Goal: Task Accomplishment & Management: Complete application form

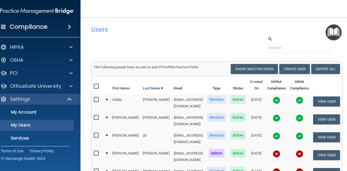
select select "20"
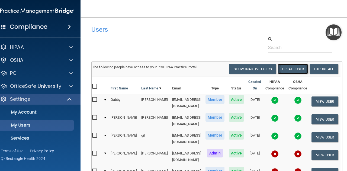
click at [299, 68] on button "Create User" at bounding box center [293, 69] width 31 height 10
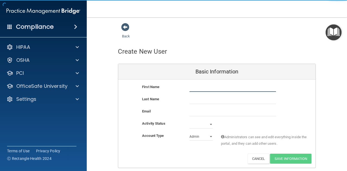
click at [224, 88] on input "text" at bounding box center [233, 88] width 87 height 8
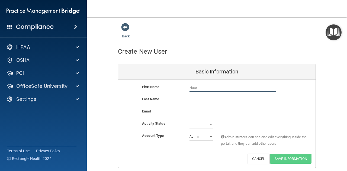
type input "Hatel"
type input "[PERSON_NAME]"
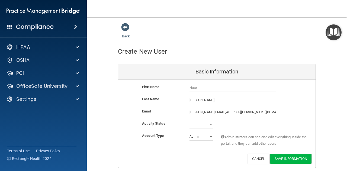
type input "[PERSON_NAME][EMAIL_ADDRESS][PERSON_NAME][DOMAIN_NAME]"
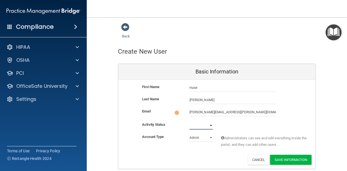
click at [205, 124] on select "Active Inactive" at bounding box center [201, 126] width 23 height 8
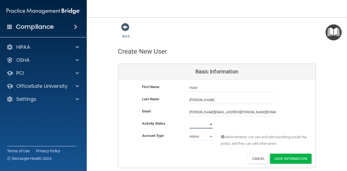
select select "active"
click at [190, 121] on select "Active Inactive" at bounding box center [201, 125] width 23 height 8
click at [204, 136] on select "Admin Member" at bounding box center [201, 137] width 23 height 8
select select "practice_member"
click at [190, 133] on select "Admin Member" at bounding box center [201, 137] width 23 height 8
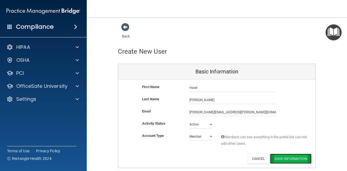
click at [291, 159] on button "Save Information" at bounding box center [291, 159] width 42 height 10
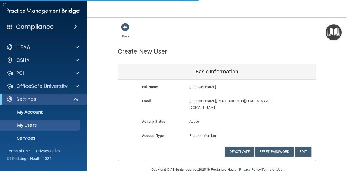
select select "20"
